Goal: Task Accomplishment & Management: Use online tool/utility

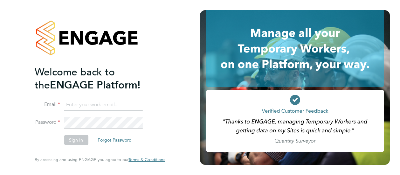
type input "john.adamson@vistry.co.uk"
click at [76, 139] on button "Sign In" at bounding box center [76, 140] width 24 height 10
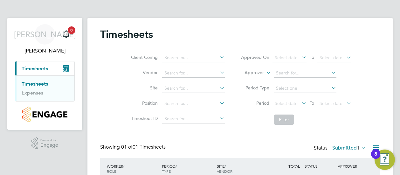
scroll to position [53, 0]
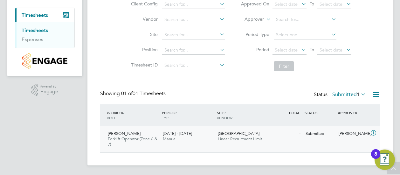
click at [239, 132] on span "[GEOGRAPHIC_DATA]" at bounding box center [239, 133] width 42 height 5
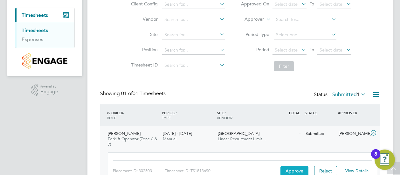
click at [289, 166] on button "Approve" at bounding box center [294, 171] width 28 height 10
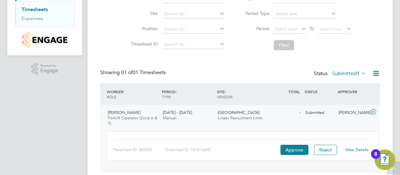
scroll to position [94, 0]
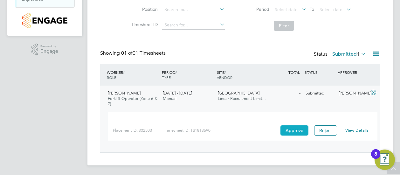
click at [297, 129] on button "Approve" at bounding box center [294, 130] width 28 height 10
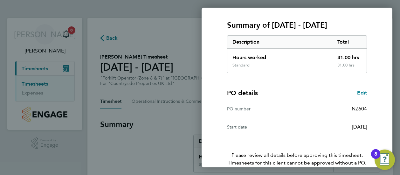
scroll to position [111, 0]
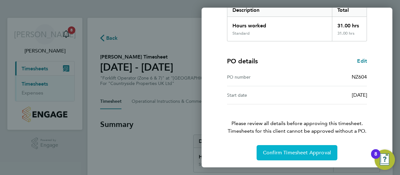
click at [298, 157] on button "Confirm Timesheet Approval" at bounding box center [296, 152] width 81 height 15
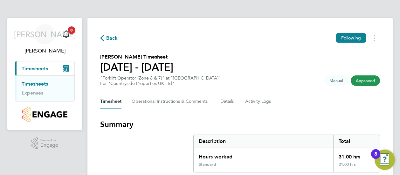
click at [371, 84] on span "Approved" at bounding box center [365, 80] width 29 height 10
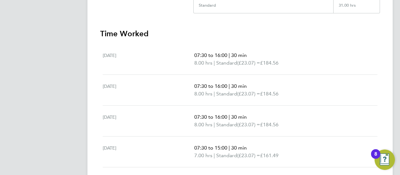
scroll to position [222, 0]
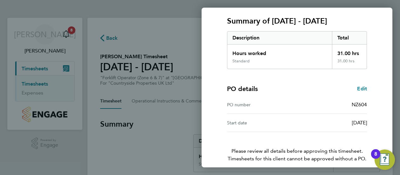
scroll to position [111, 0]
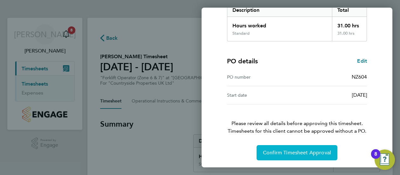
click at [307, 147] on button "Confirm Timesheet Approval" at bounding box center [296, 152] width 81 height 15
